Goal: Transaction & Acquisition: Purchase product/service

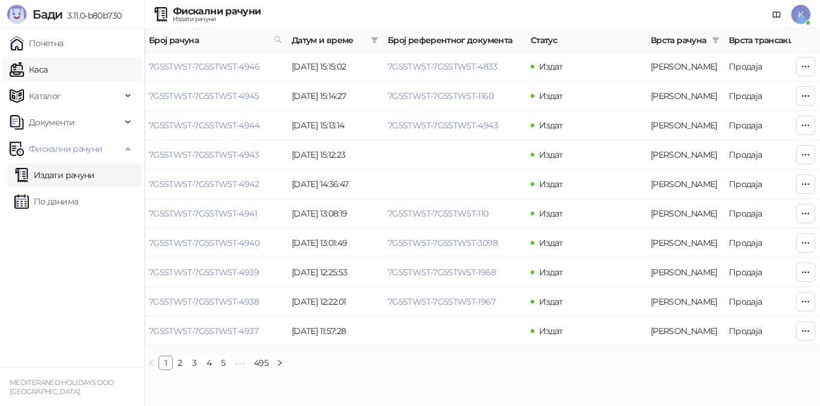
scroll to position [0, 404]
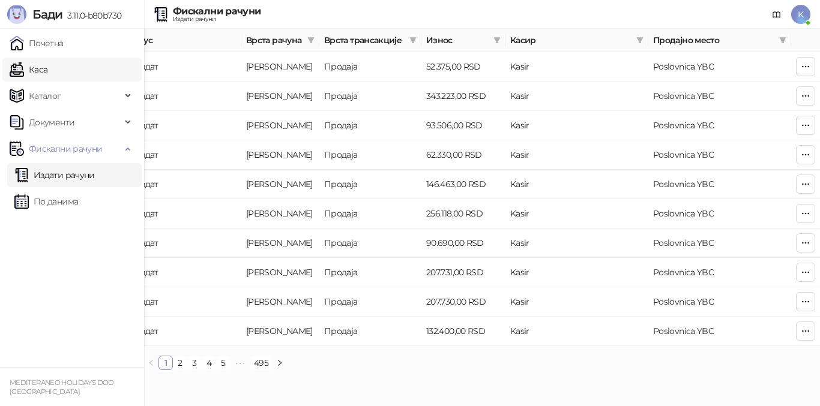
click at [43, 69] on link "Каса" at bounding box center [29, 70] width 38 height 24
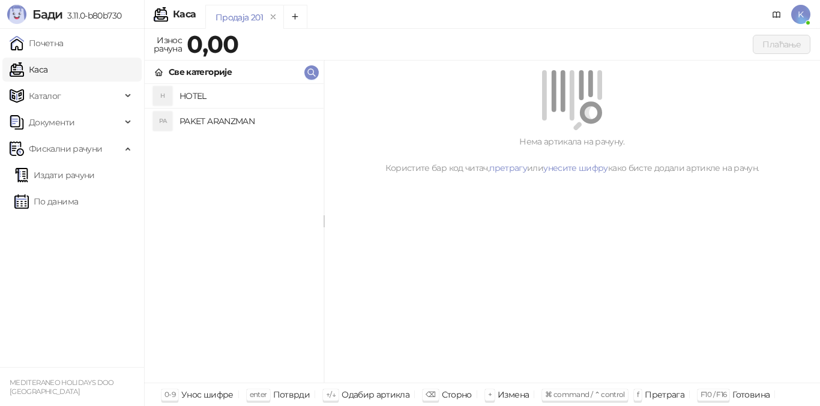
click at [220, 124] on h4 "PAKET ARANZMAN" at bounding box center [246, 121] width 134 height 19
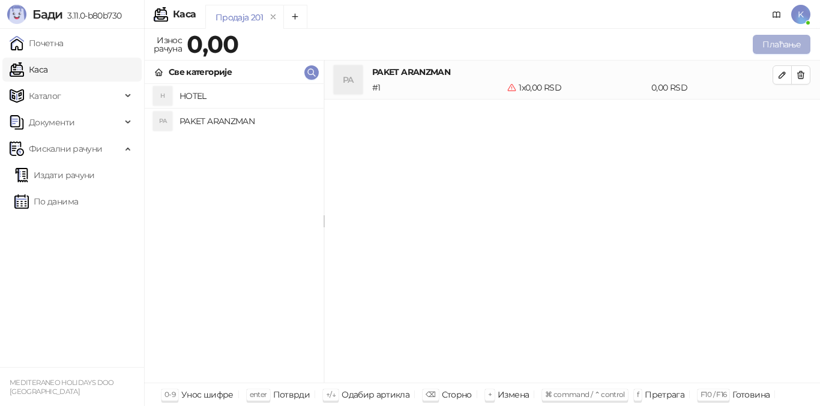
click at [769, 46] on button "Плаћање" at bounding box center [781, 44] width 58 height 19
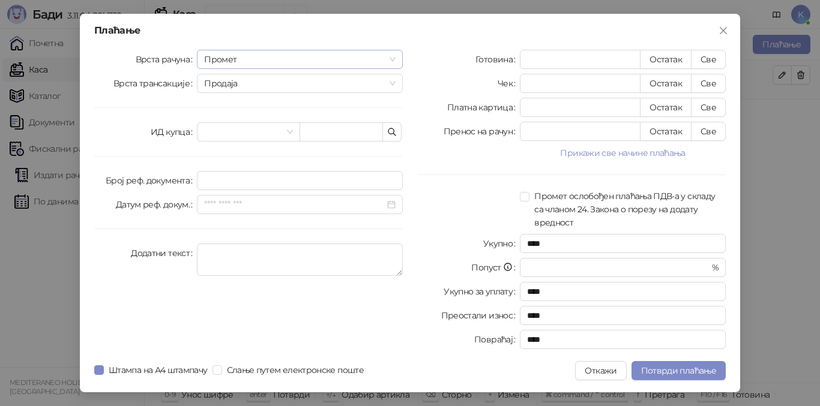
click at [289, 61] on span "Промет" at bounding box center [299, 59] width 191 height 18
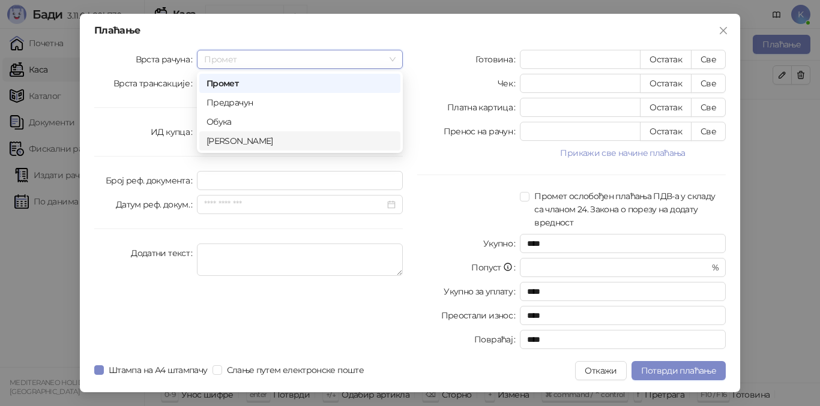
click at [256, 140] on div "[PERSON_NAME]" at bounding box center [299, 140] width 187 height 13
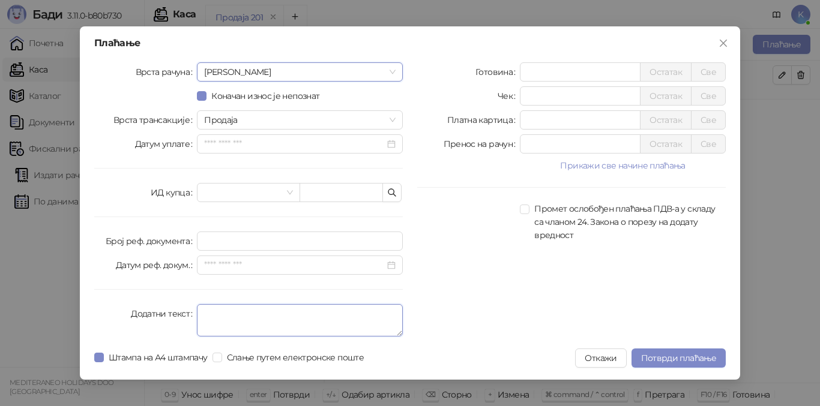
click at [224, 317] on textarea "Додатни текст" at bounding box center [300, 320] width 206 height 32
type textarea "*********"
drag, startPoint x: 533, startPoint y: 120, endPoint x: 504, endPoint y: 113, distance: 30.1
click at [504, 113] on div "Платна картица * Остатак Све" at bounding box center [571, 119] width 308 height 19
type input "******"
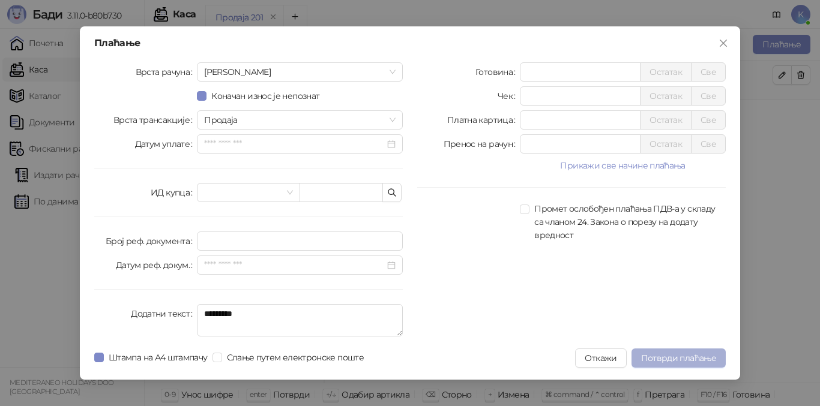
click at [669, 362] on span "Потврди плаћање" at bounding box center [678, 358] width 75 height 11
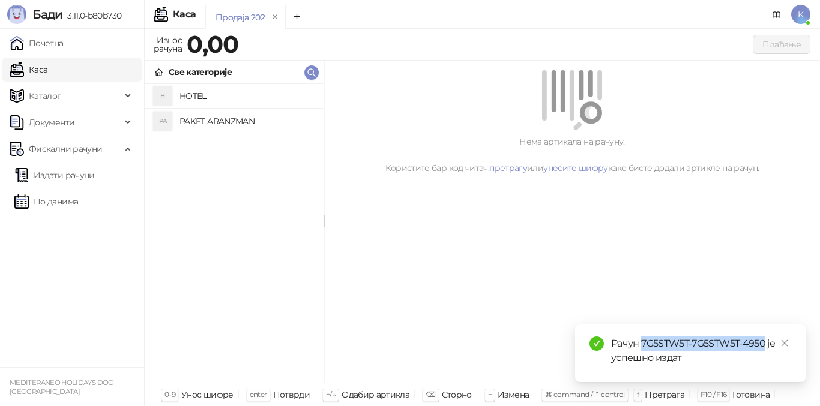
drag, startPoint x: 642, startPoint y: 341, endPoint x: 765, endPoint y: 346, distance: 122.5
click at [765, 346] on div "Рачун 7G5STW5T-7G5STW5T-4950 је успешно издат" at bounding box center [701, 351] width 180 height 29
copy div "7G5STW5T-7G5STW5T-4950"
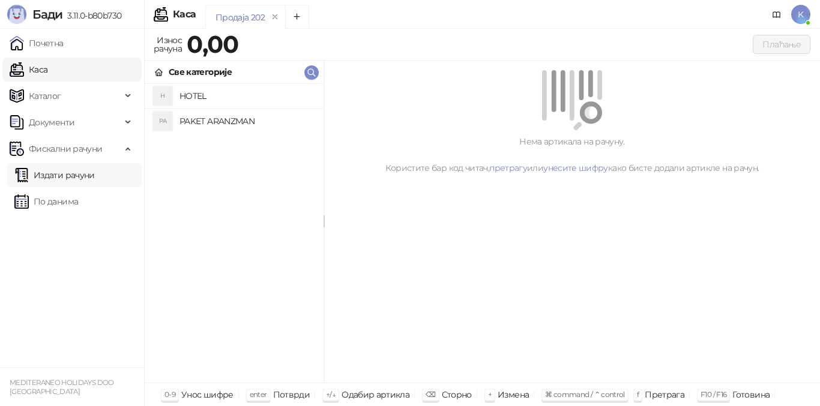
click at [68, 178] on link "Издати рачуни" at bounding box center [54, 175] width 80 height 24
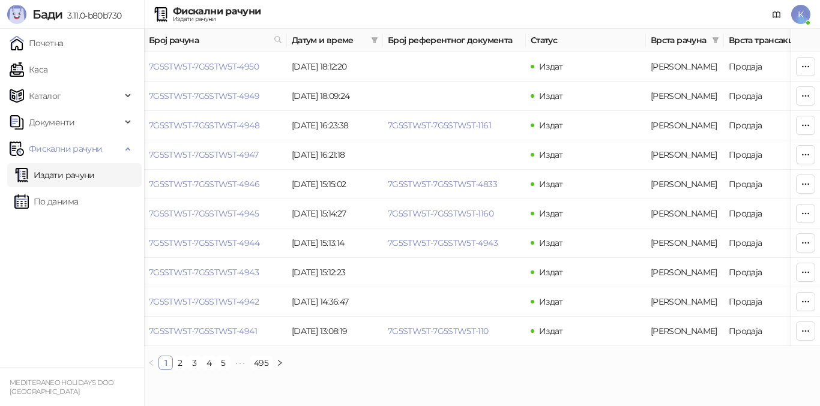
scroll to position [0, 404]
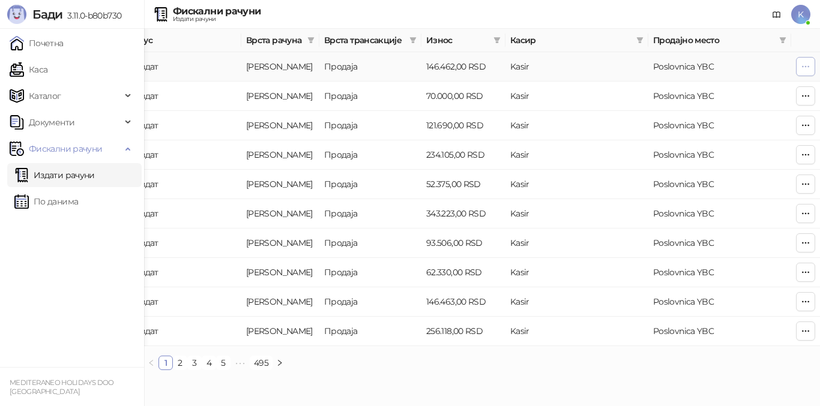
click at [809, 71] on icon "button" at bounding box center [806, 67] width 10 height 10
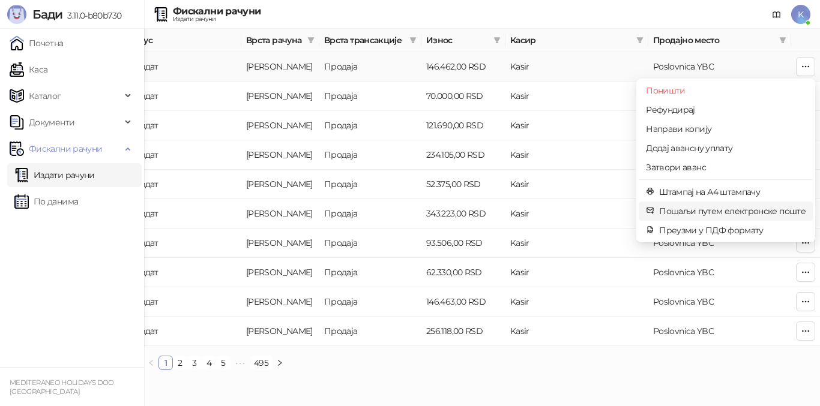
click at [704, 214] on span "Пошаљи путем електронске поште" at bounding box center [732, 211] width 146 height 13
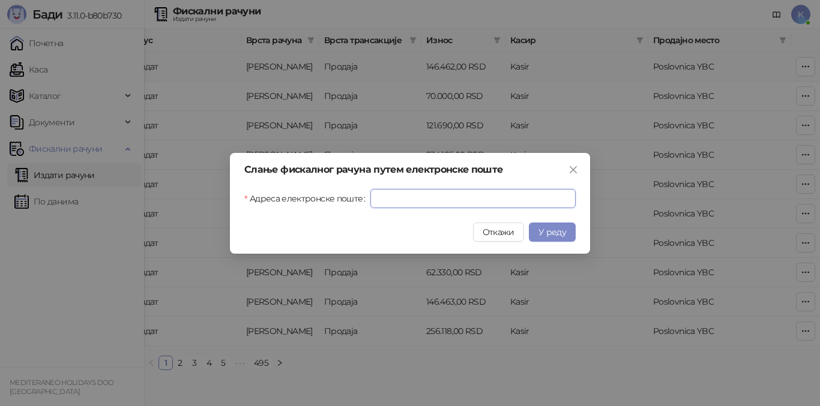
click at [472, 197] on input "Адреса електронске поште" at bounding box center [472, 198] width 205 height 19
paste input "**********"
type input "**********"
click at [555, 233] on span "У реду" at bounding box center [552, 232] width 28 height 11
